Goal: Navigation & Orientation: Find specific page/section

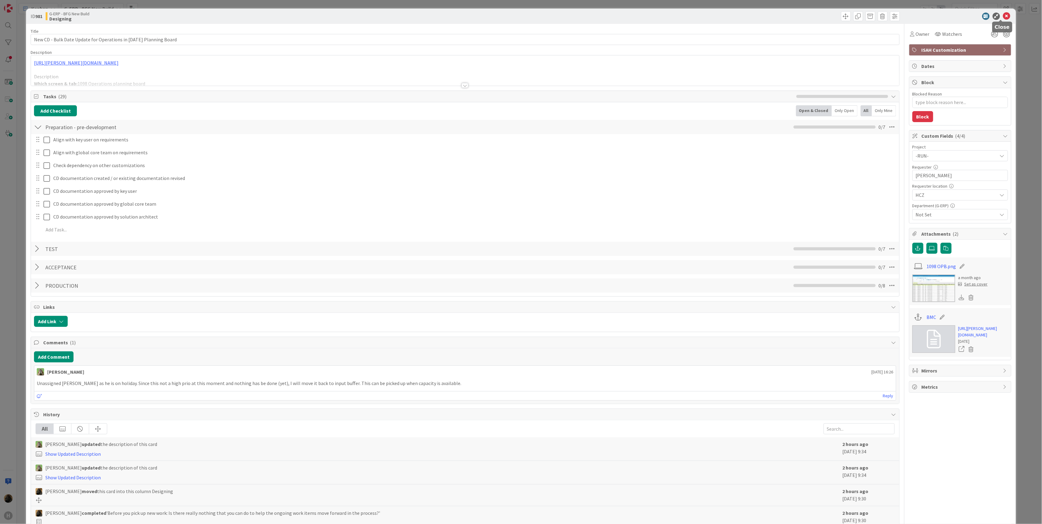
click at [1003, 14] on icon at bounding box center [1006, 16] width 7 height 7
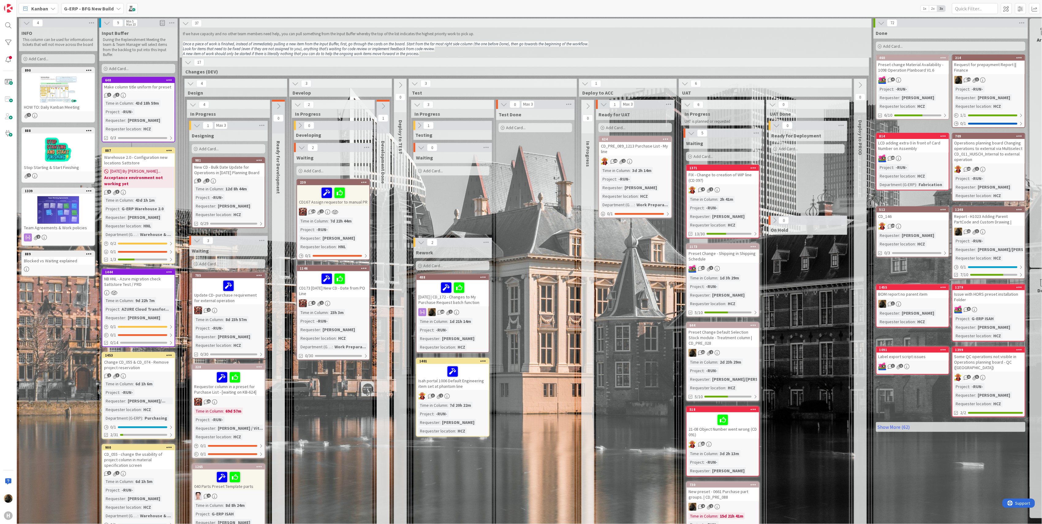
click at [93, 7] on b "G-ERP - BFG New Build" at bounding box center [89, 9] width 50 height 6
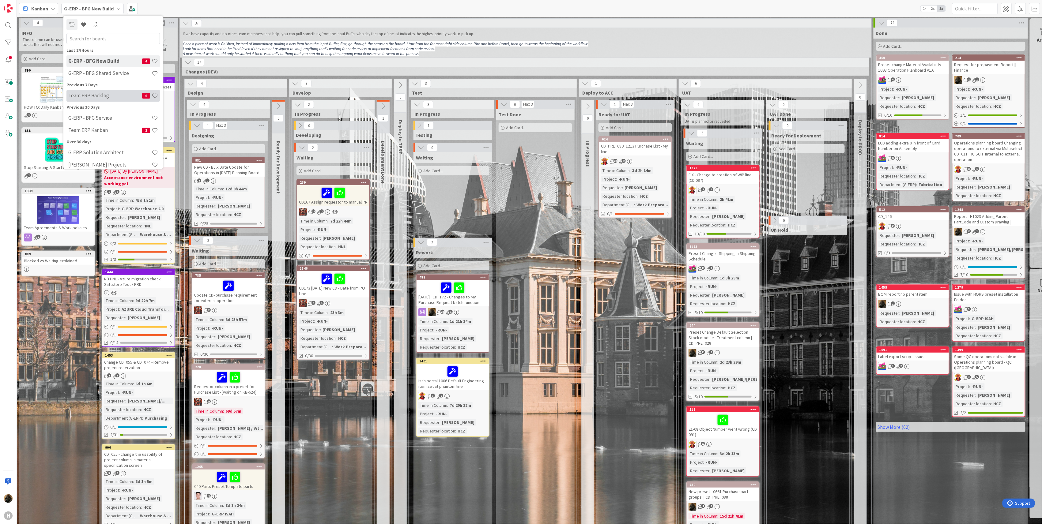
click at [88, 100] on div "Team ERP Backlog 6" at bounding box center [112, 96] width 93 height 12
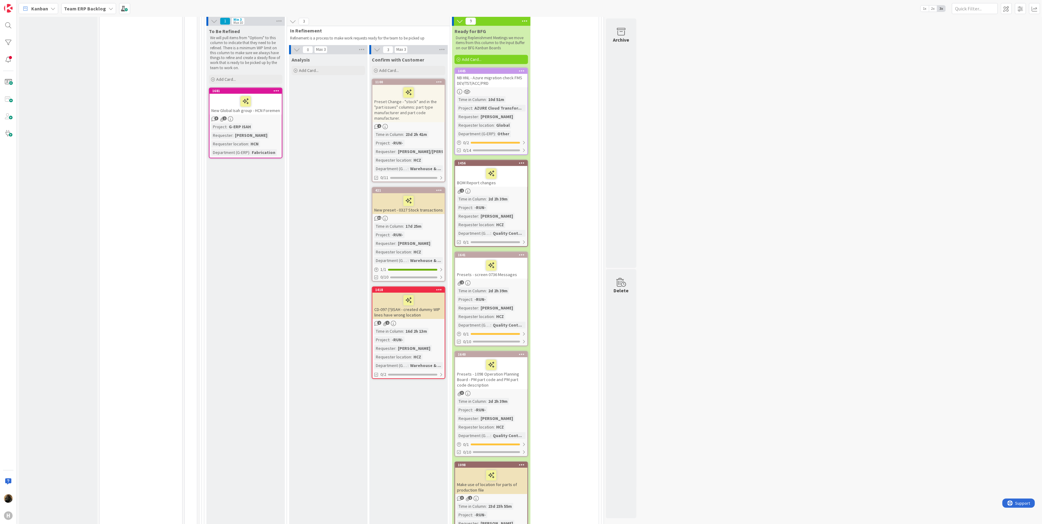
scroll to position [1103, 0]
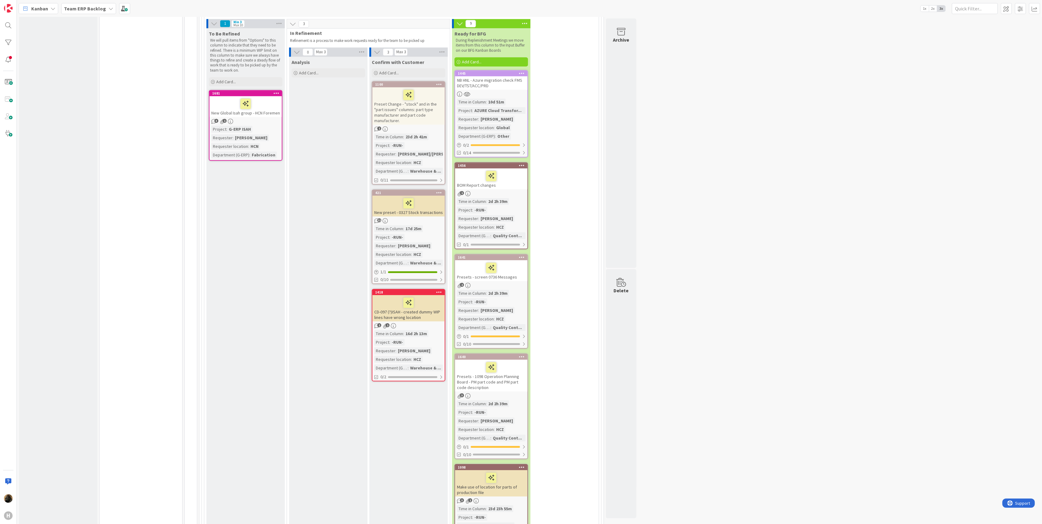
click at [514, 169] on div "BOM Report changes" at bounding box center [491, 178] width 72 height 21
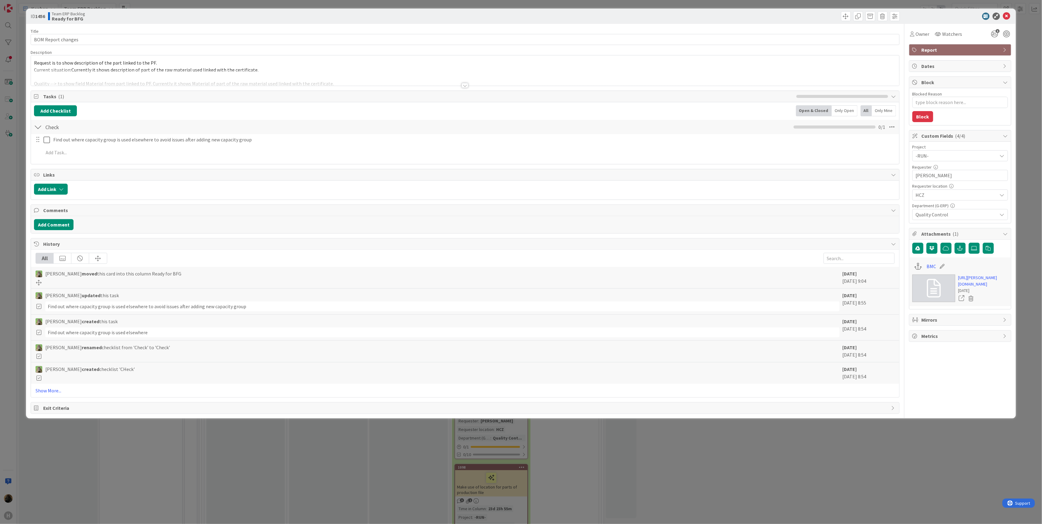
type textarea "x"
click at [460, 87] on div "Title 18 / 128 BOM Report changes Description [PERSON_NAME] just joined Request…" at bounding box center [465, 219] width 869 height 390
click at [468, 87] on div at bounding box center [465, 85] width 7 height 5
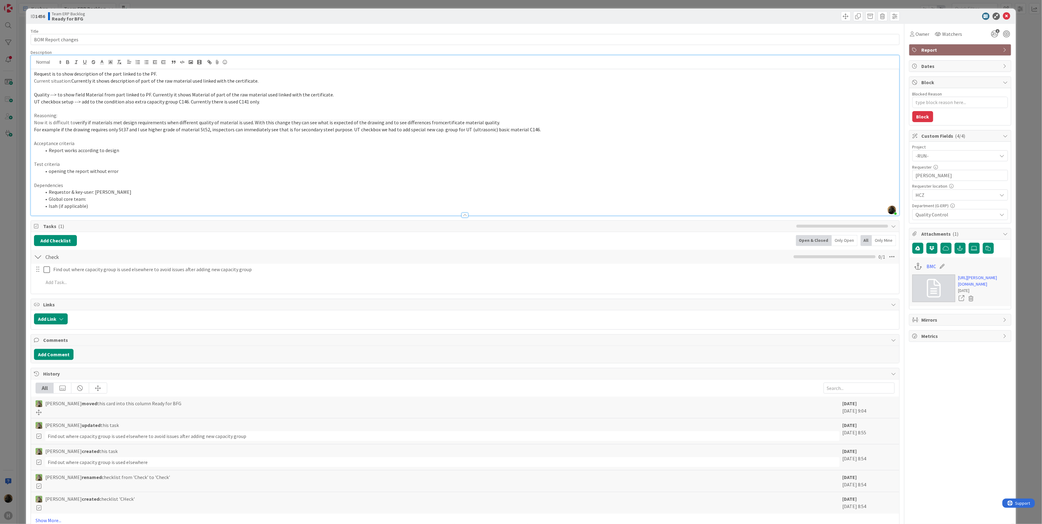
click at [457, 21] on div "ID 1456 Team ERP Backlog Ready for BFG" at bounding box center [521, 16] width 990 height 15
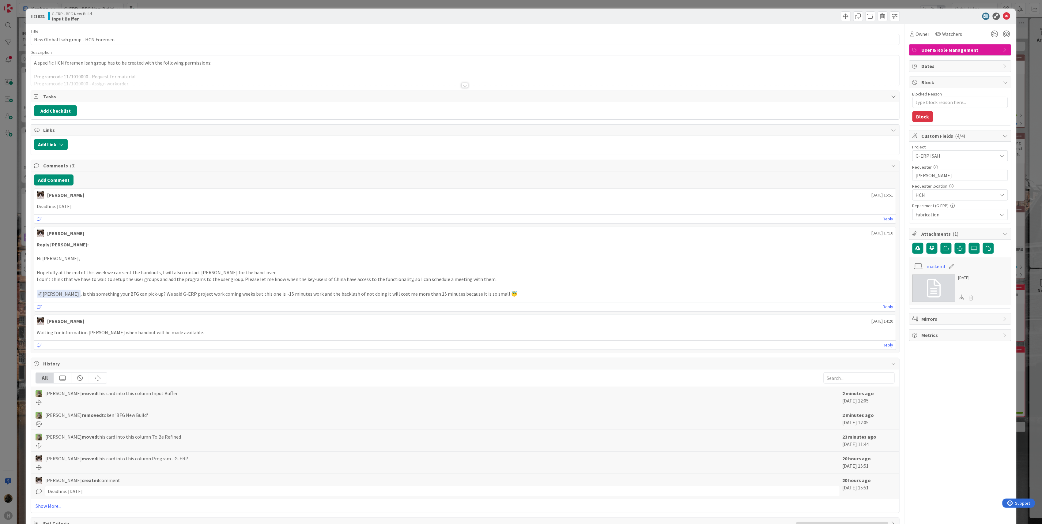
click at [462, 85] on div at bounding box center [465, 85] width 7 height 5
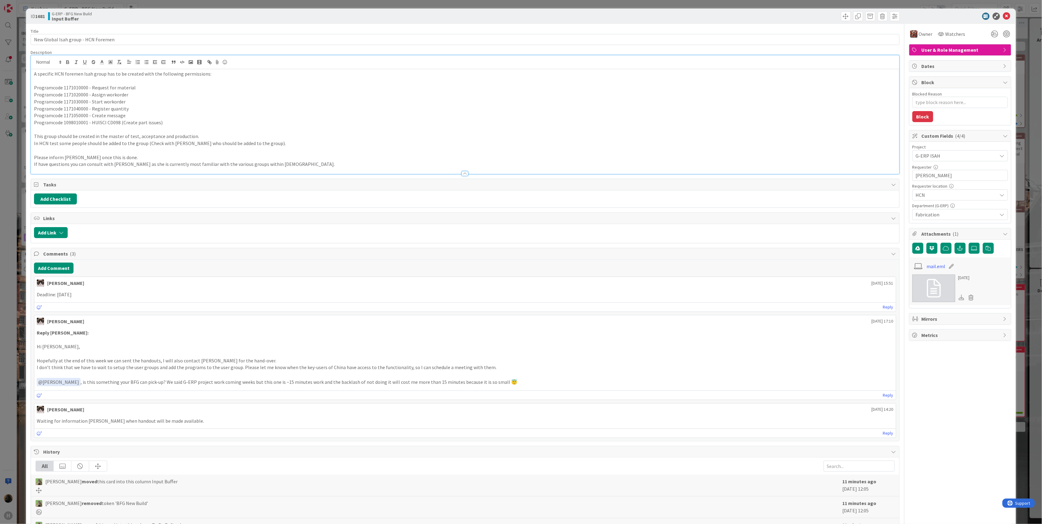
type textarea "x"
